Goal: Navigation & Orientation: Understand site structure

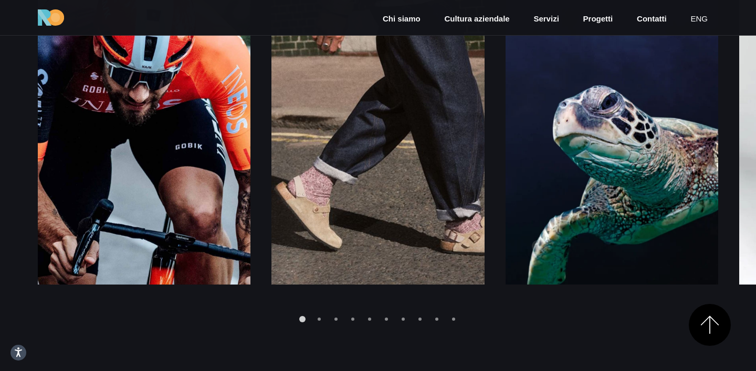
scroll to position [1506, 0]
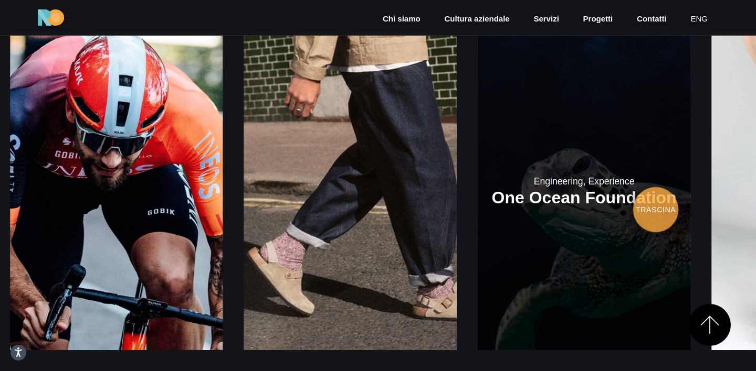
click at [489, 185] on link at bounding box center [583, 190] width 212 height 319
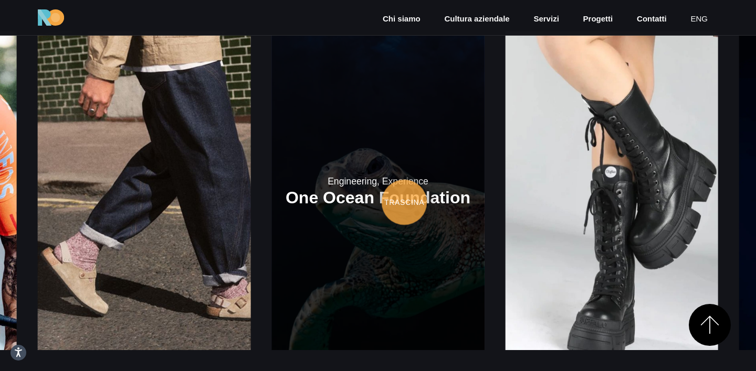
click at [293, 201] on link at bounding box center [377, 190] width 212 height 319
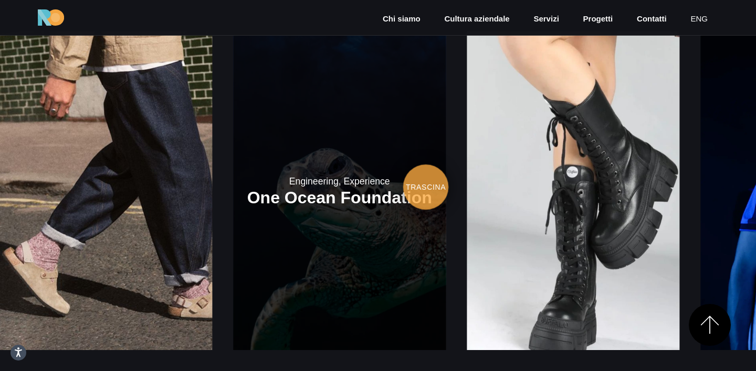
click at [291, 193] on link at bounding box center [339, 190] width 212 height 319
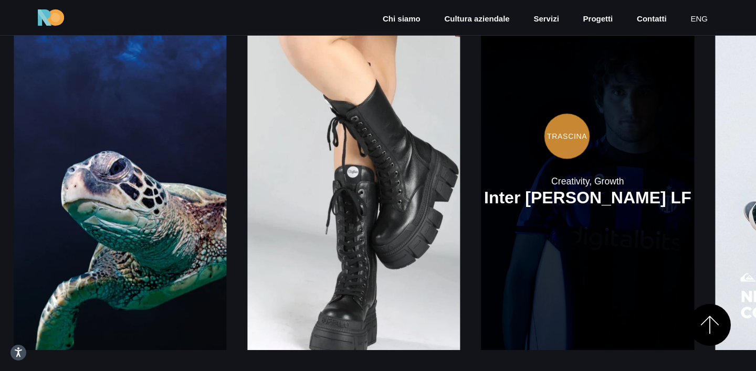
click at [481, 136] on link at bounding box center [587, 190] width 212 height 319
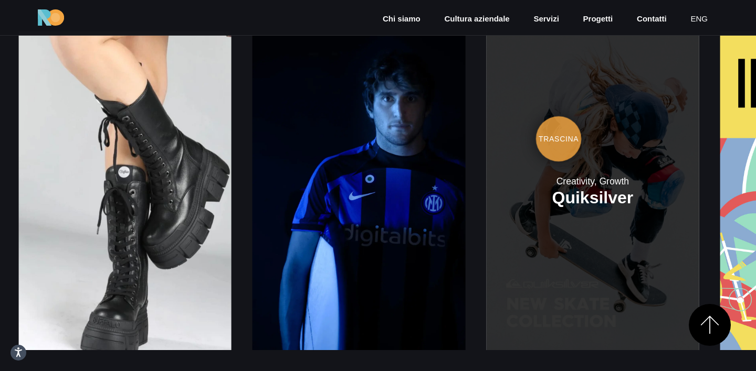
click at [486, 122] on link at bounding box center [592, 190] width 212 height 319
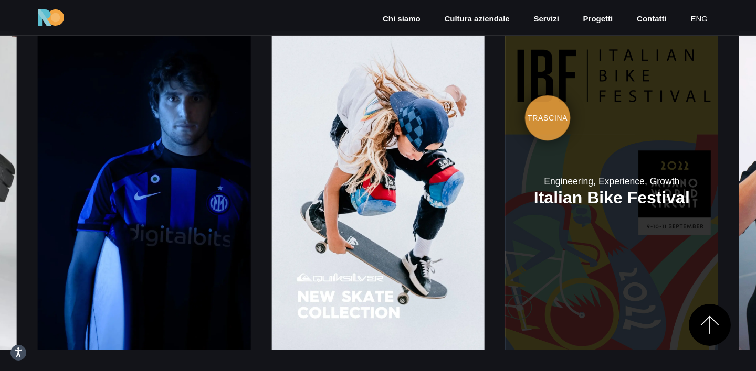
click at [505, 115] on link at bounding box center [611, 190] width 212 height 319
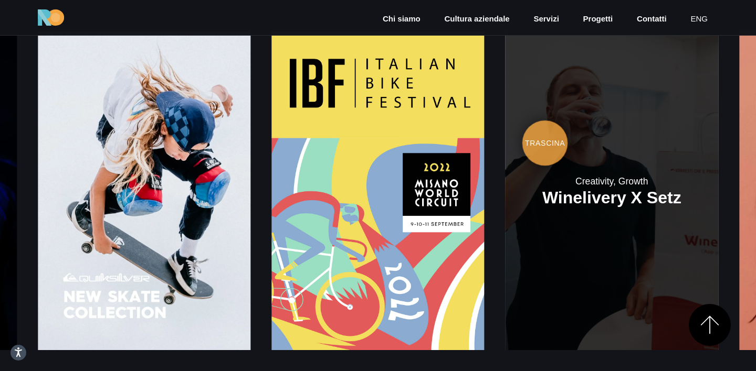
click at [505, 143] on link at bounding box center [611, 190] width 212 height 319
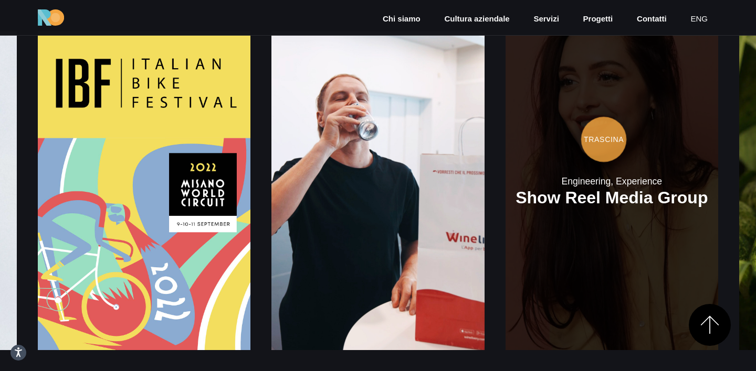
click at [505, 141] on link at bounding box center [611, 190] width 212 height 319
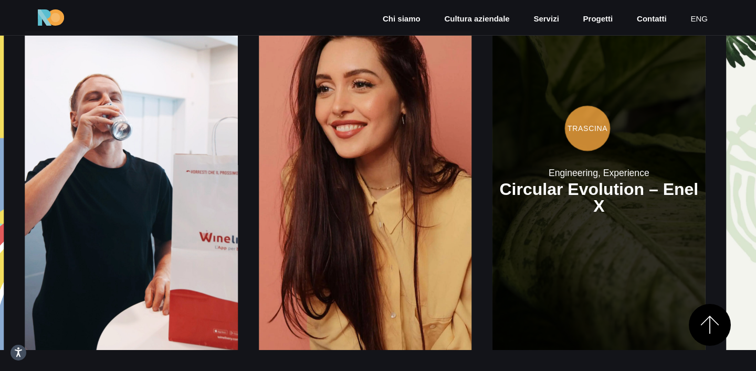
click at [492, 143] on link at bounding box center [598, 190] width 212 height 319
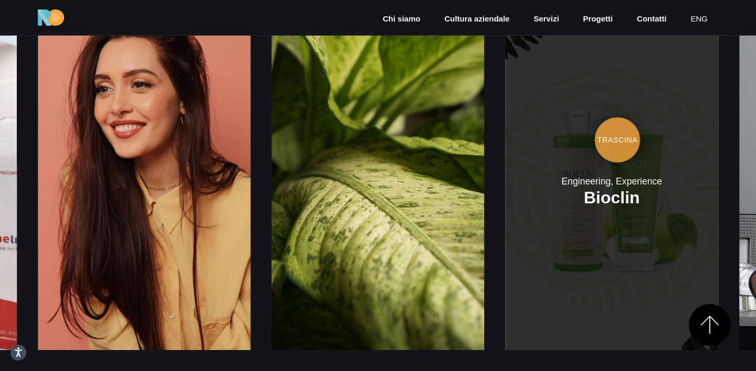
click at [505, 140] on link at bounding box center [611, 190] width 212 height 319
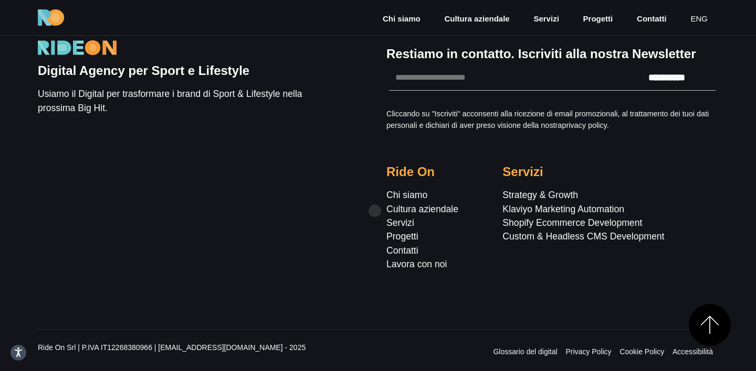
scroll to position [3454, 0]
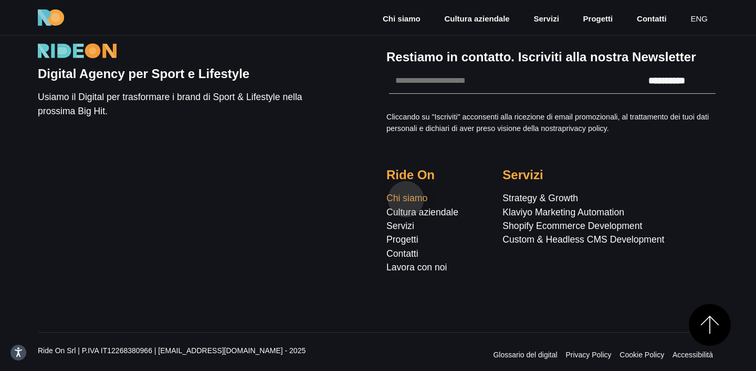
click at [406, 199] on link "Chi siamo" at bounding box center [406, 198] width 41 height 10
